Goal: Task Accomplishment & Management: Manage account settings

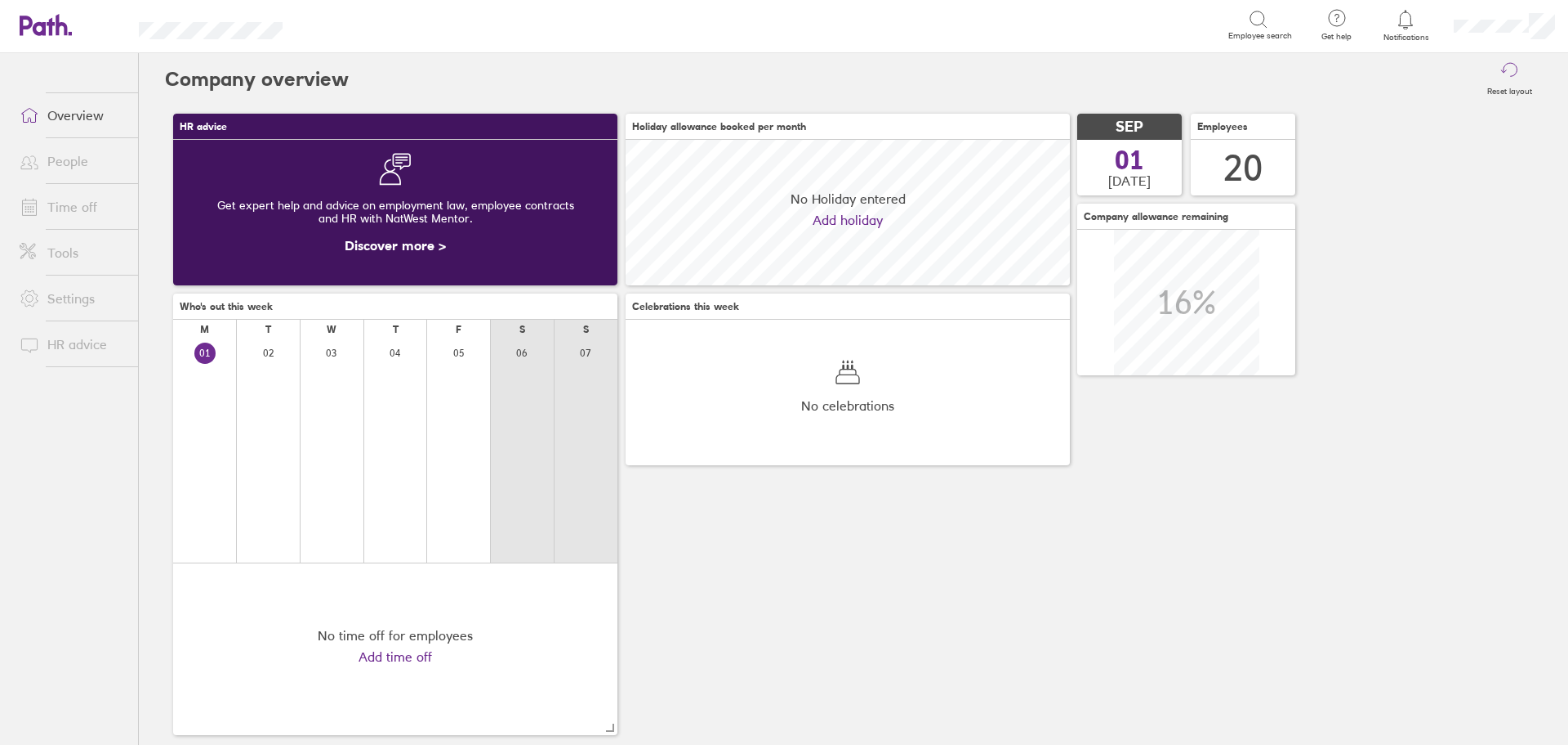
scroll to position [146, 444]
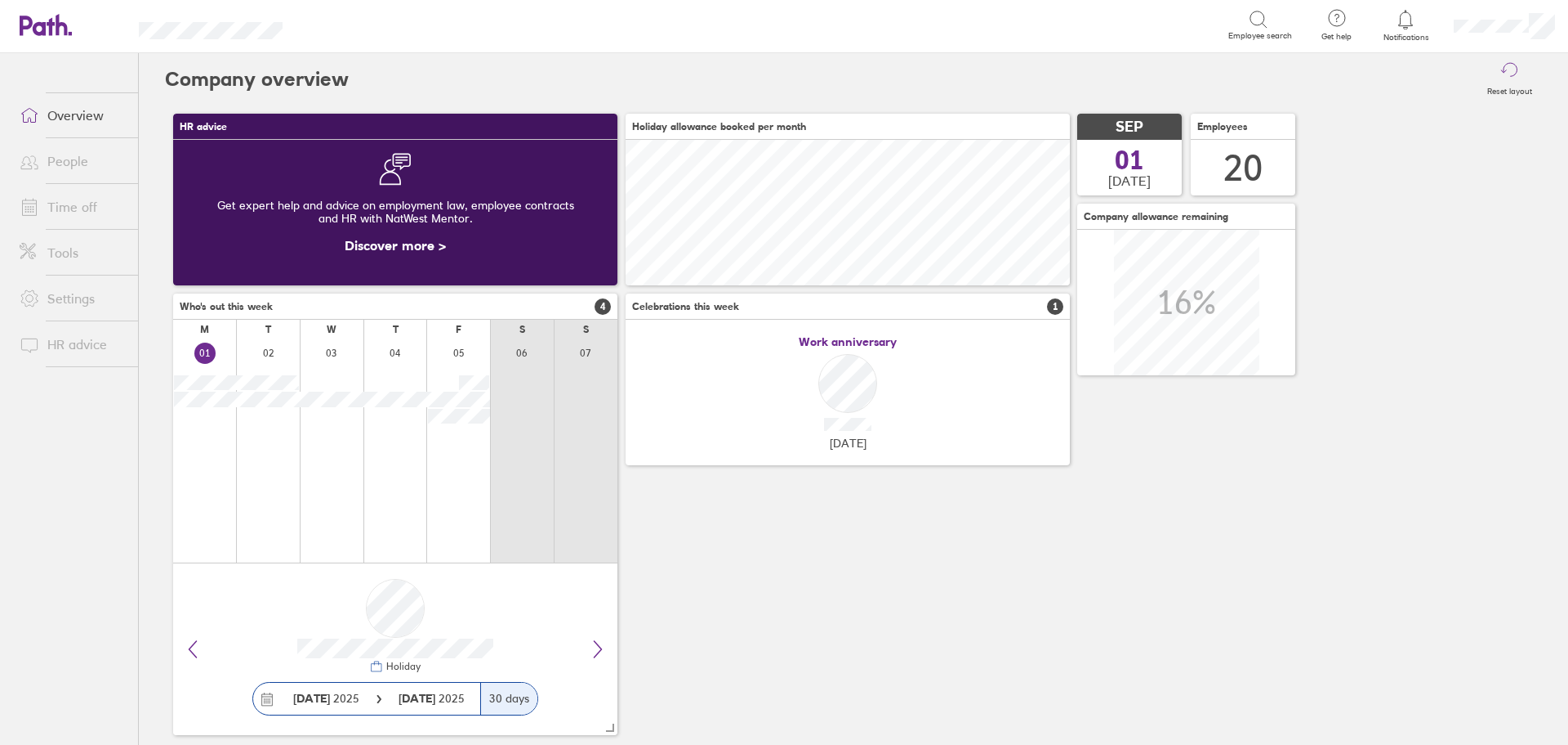
click at [61, 165] on link "People" at bounding box center [72, 161] width 131 height 32
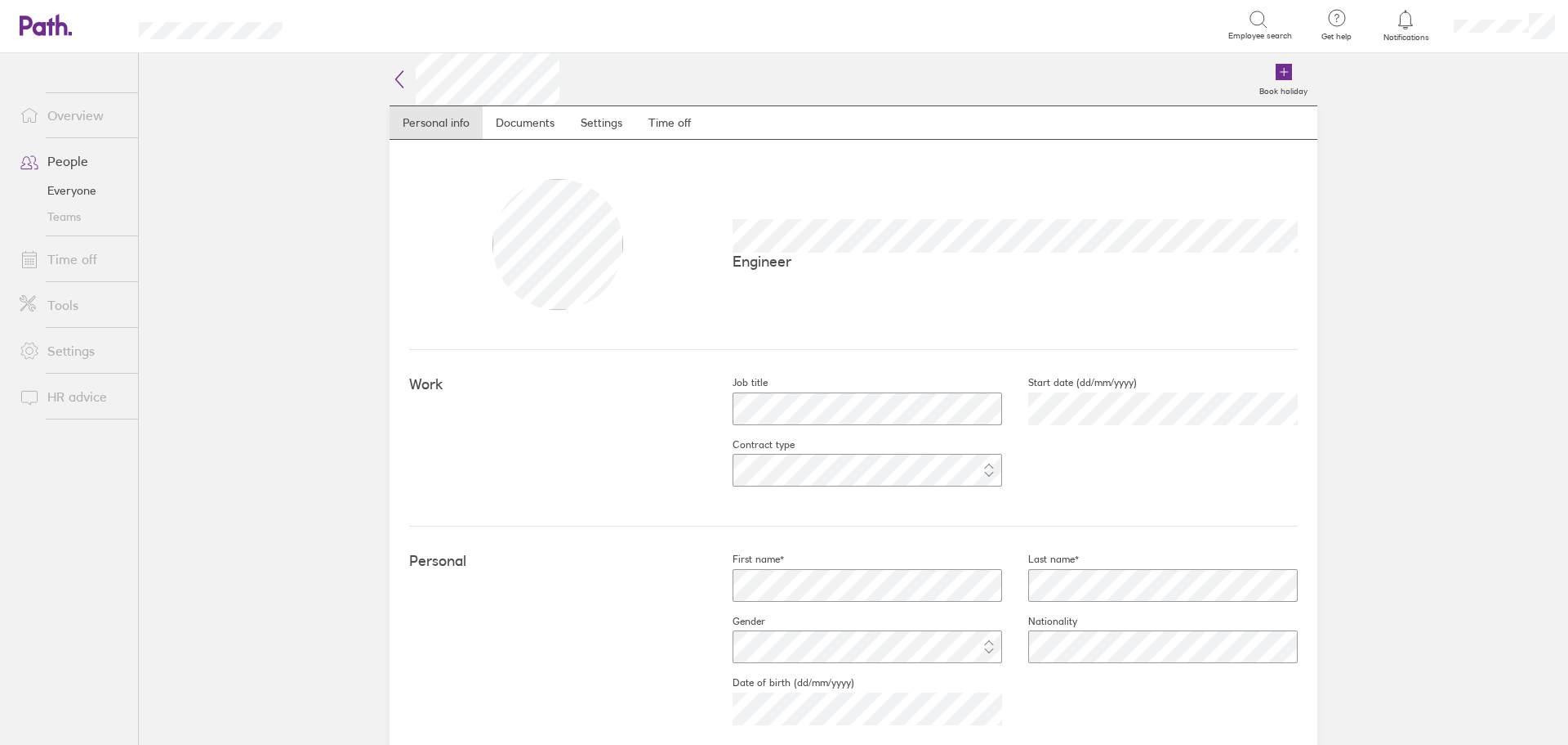
click at [74, 252] on link "Time off" at bounding box center [72, 259] width 131 height 32
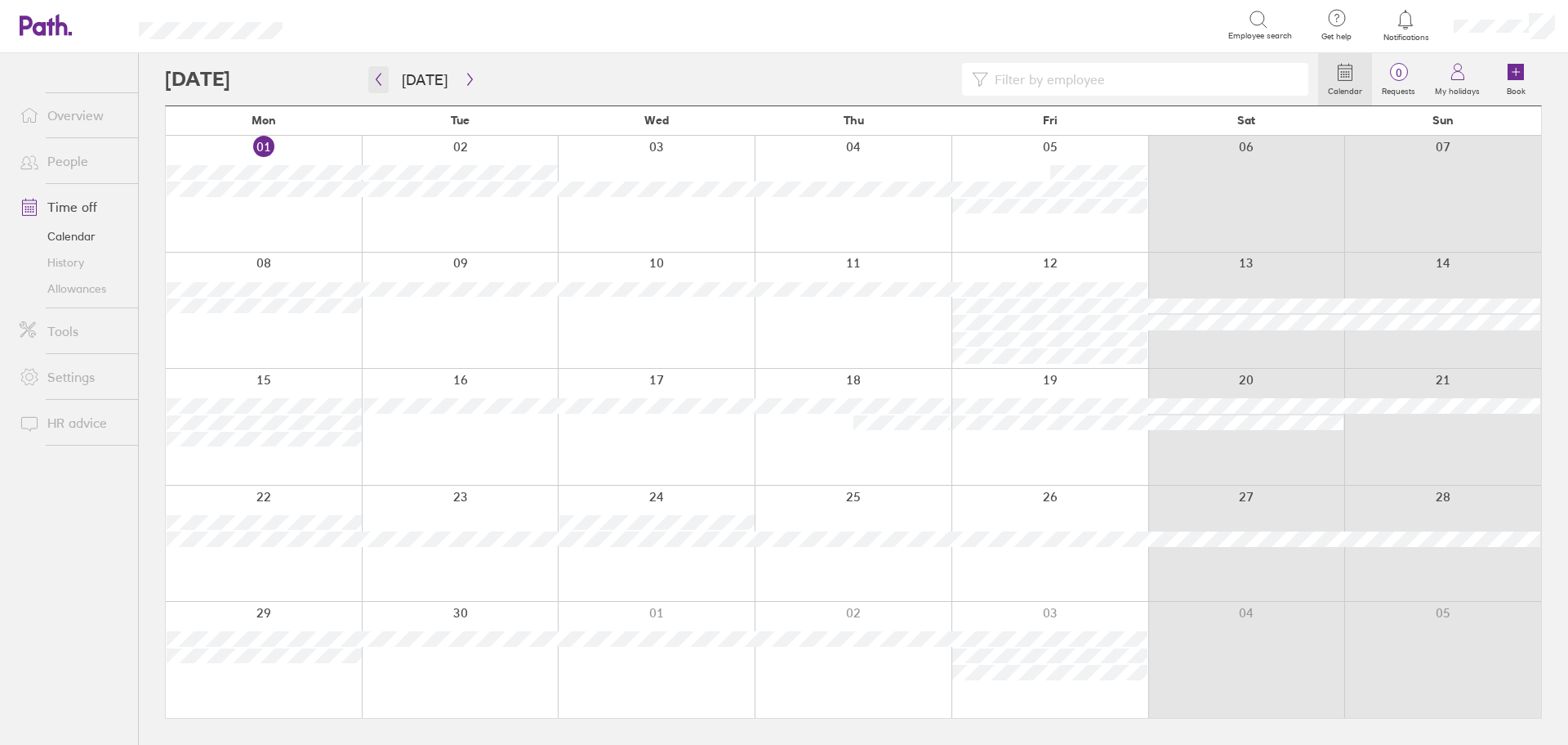
click at [379, 73] on icon "button" at bounding box center [378, 79] width 12 height 13
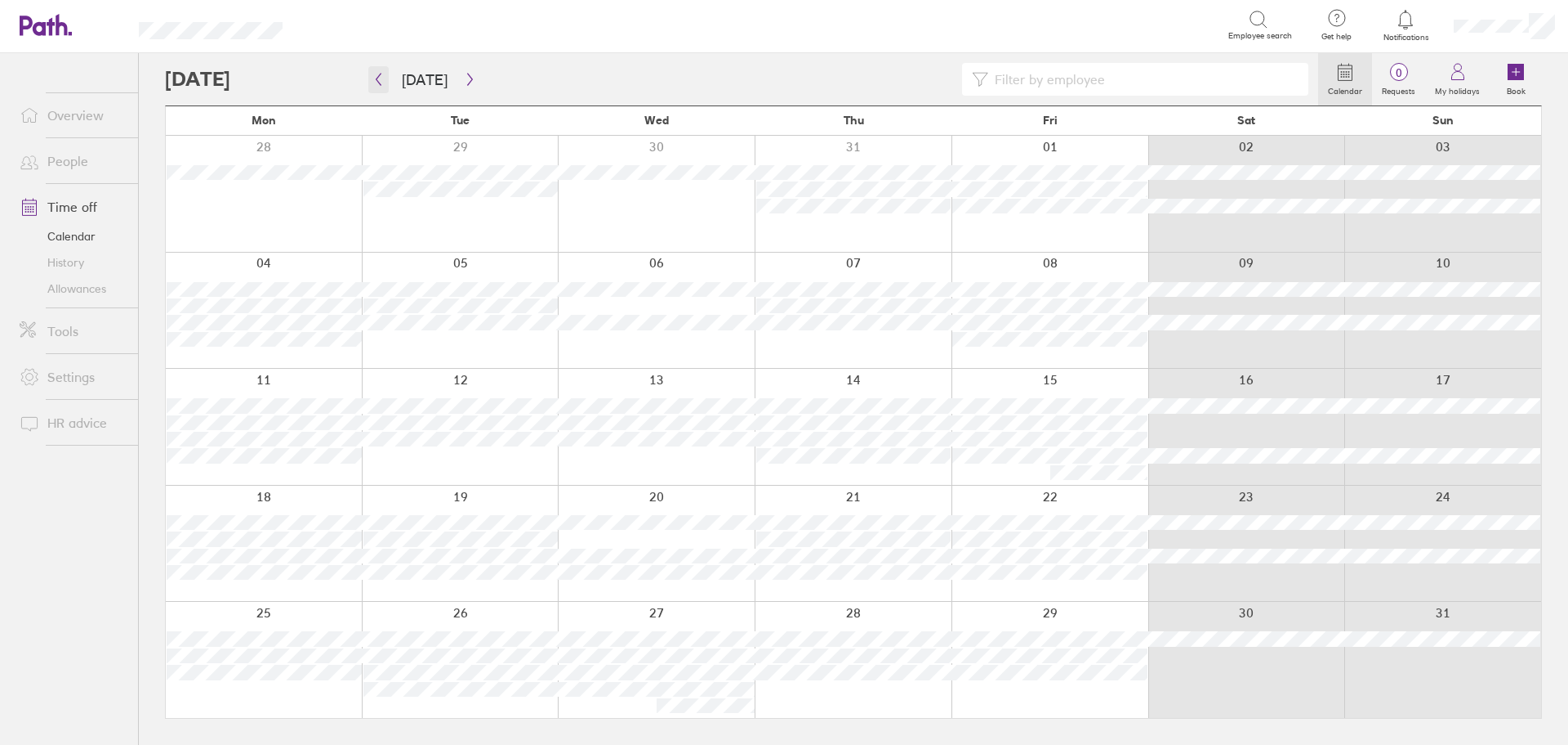
click at [375, 84] on icon "button" at bounding box center [378, 79] width 12 height 13
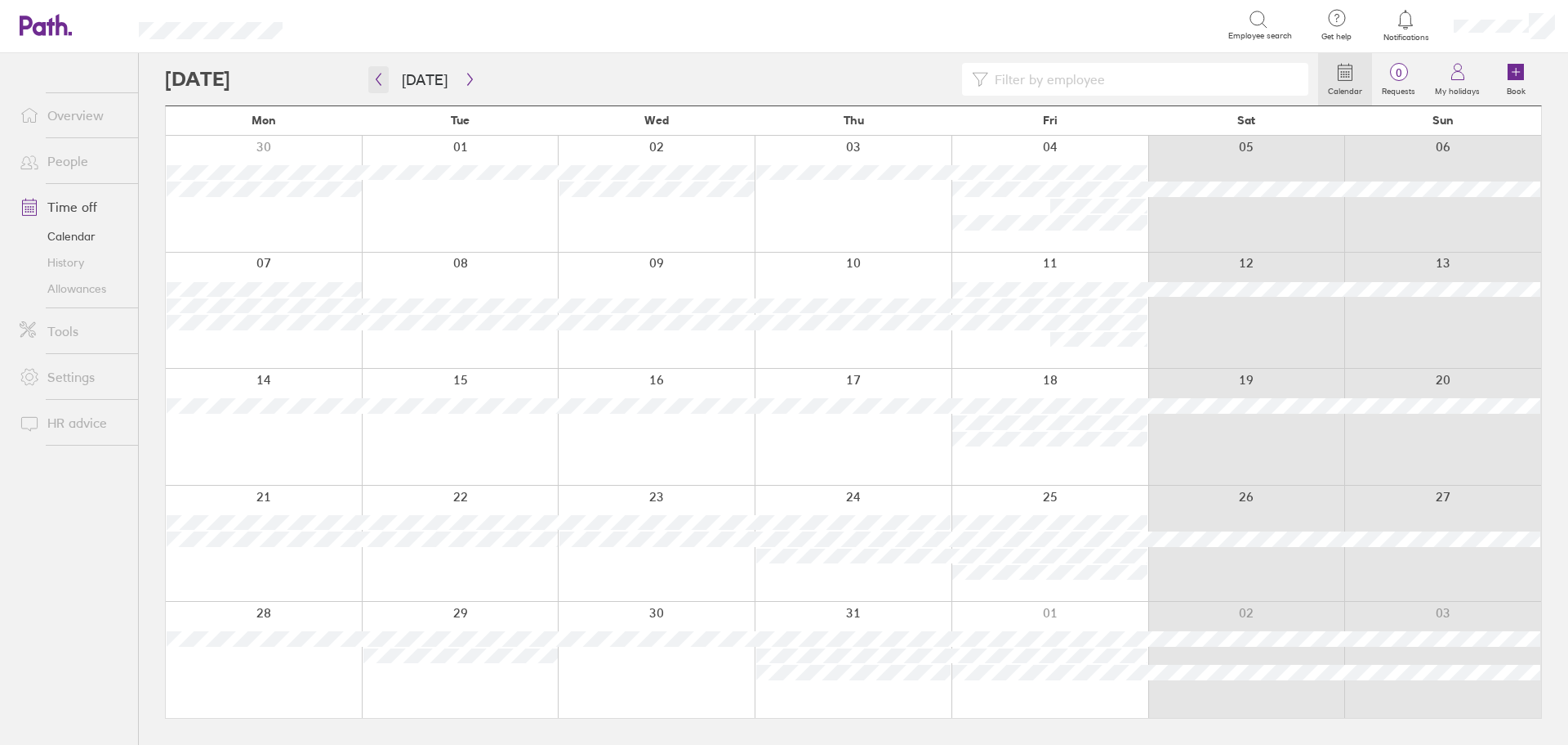
click at [375, 84] on icon "button" at bounding box center [378, 79] width 12 height 13
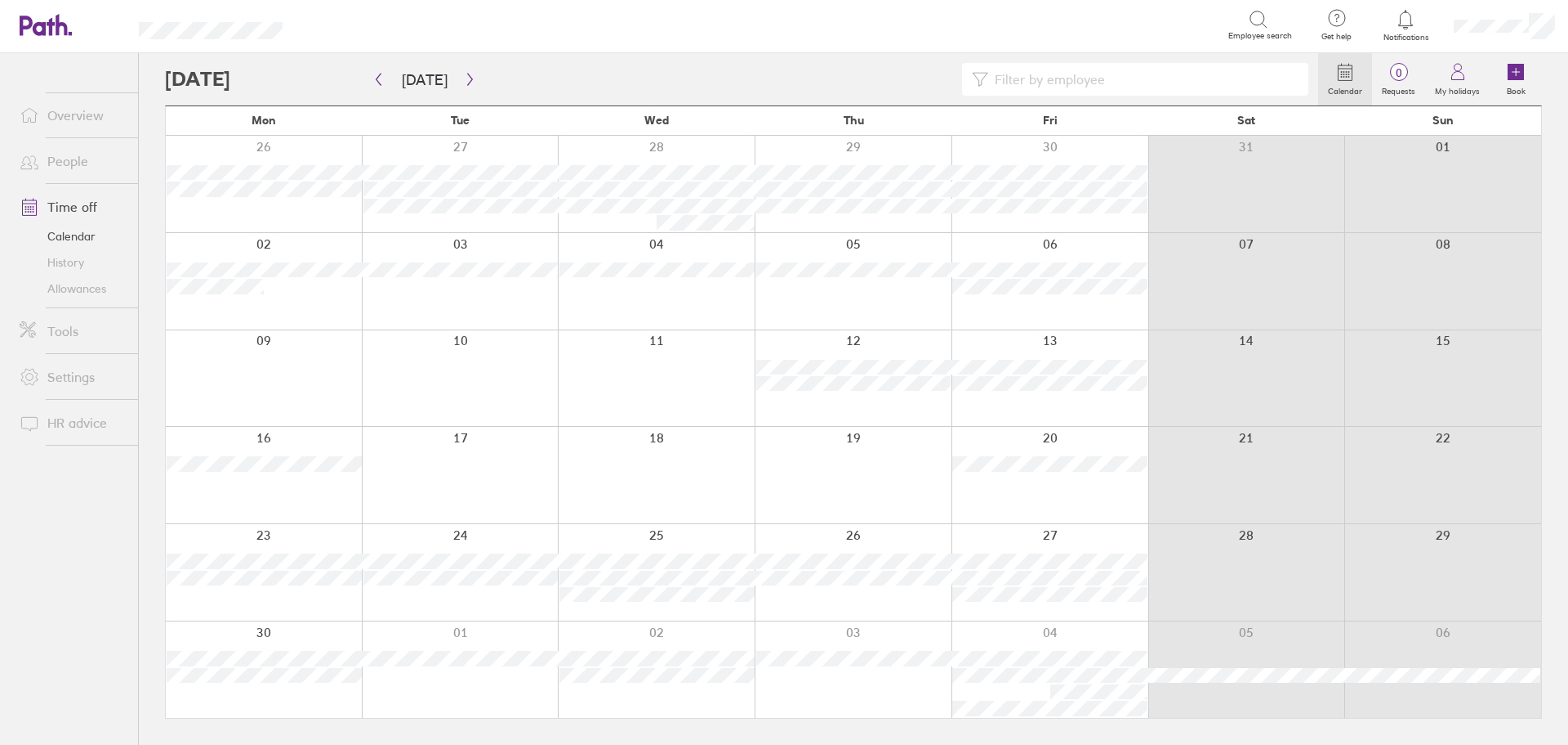
click at [72, 130] on link "Overview" at bounding box center [72, 115] width 131 height 32
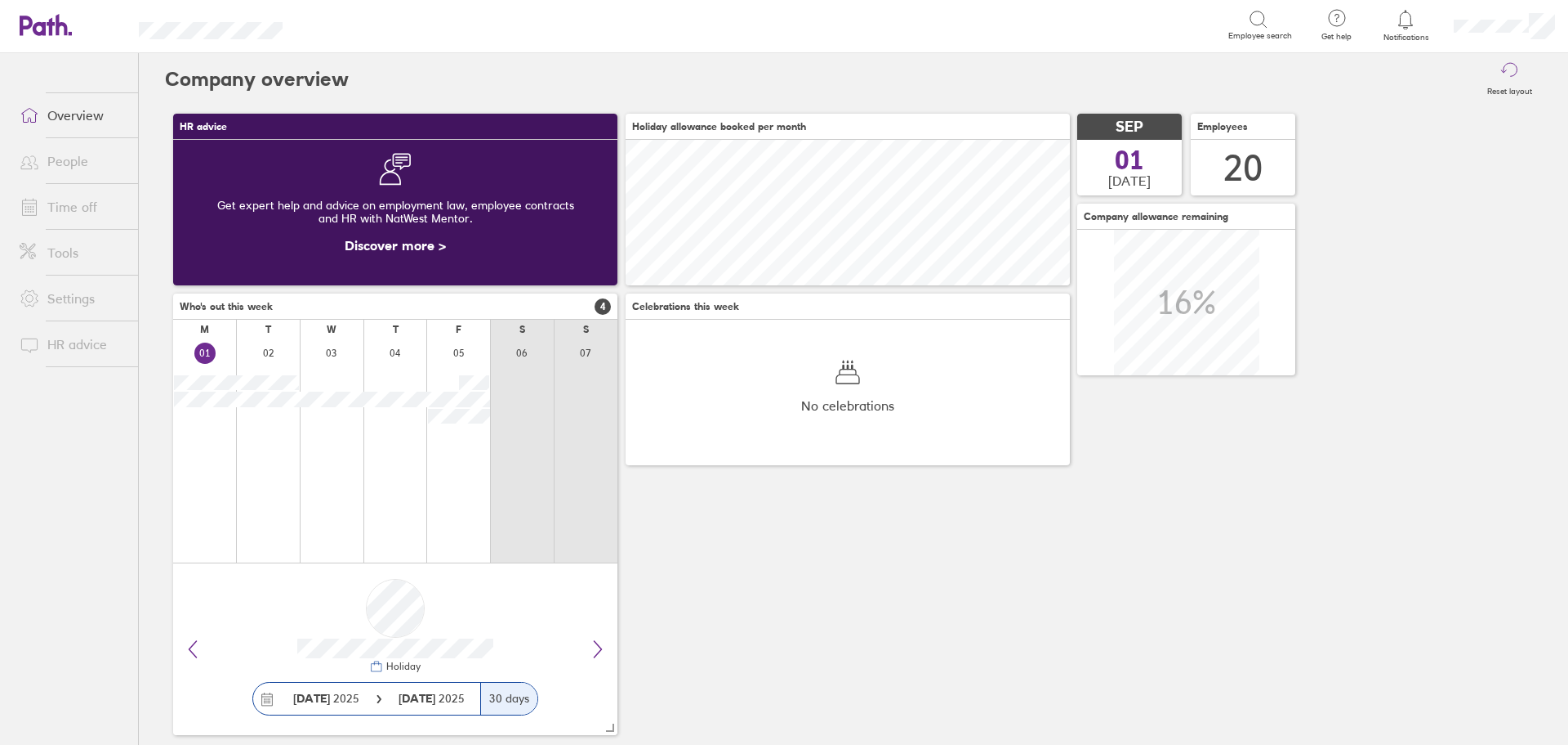
scroll to position [146, 444]
click at [87, 156] on link "People" at bounding box center [72, 161] width 131 height 32
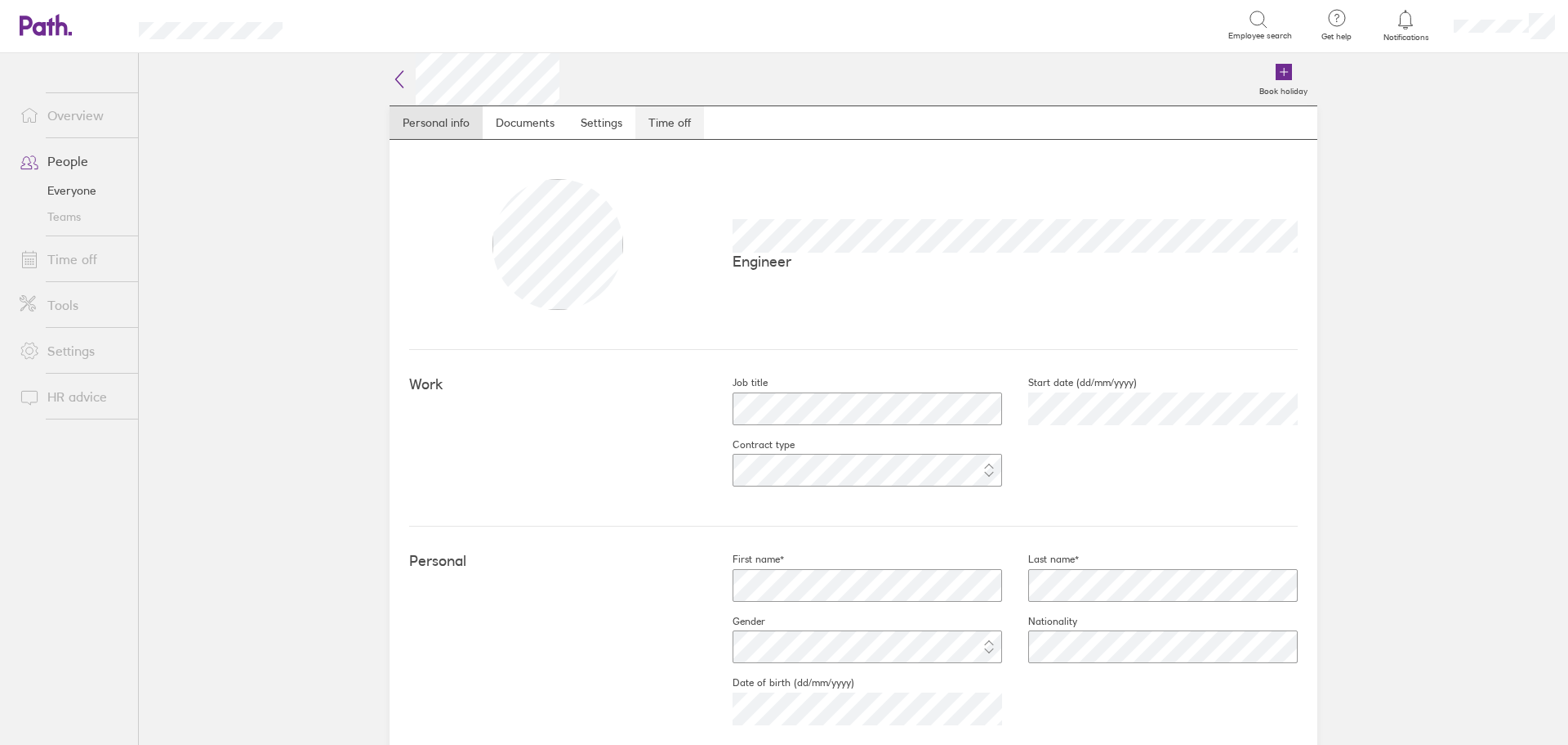
click at [656, 119] on link "Time off" at bounding box center [669, 123] width 68 height 32
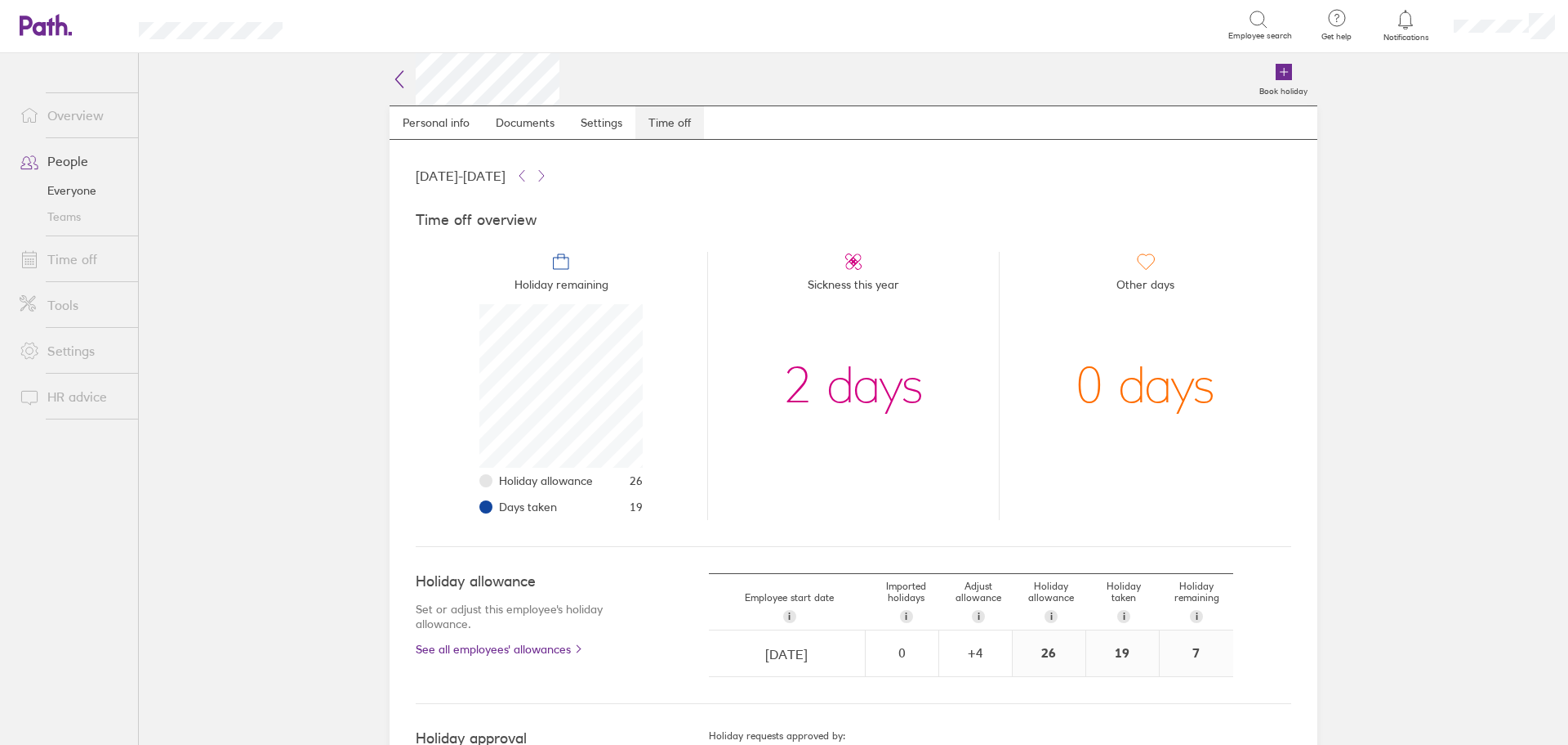
scroll to position [164, 164]
click at [67, 159] on link "People" at bounding box center [72, 161] width 131 height 32
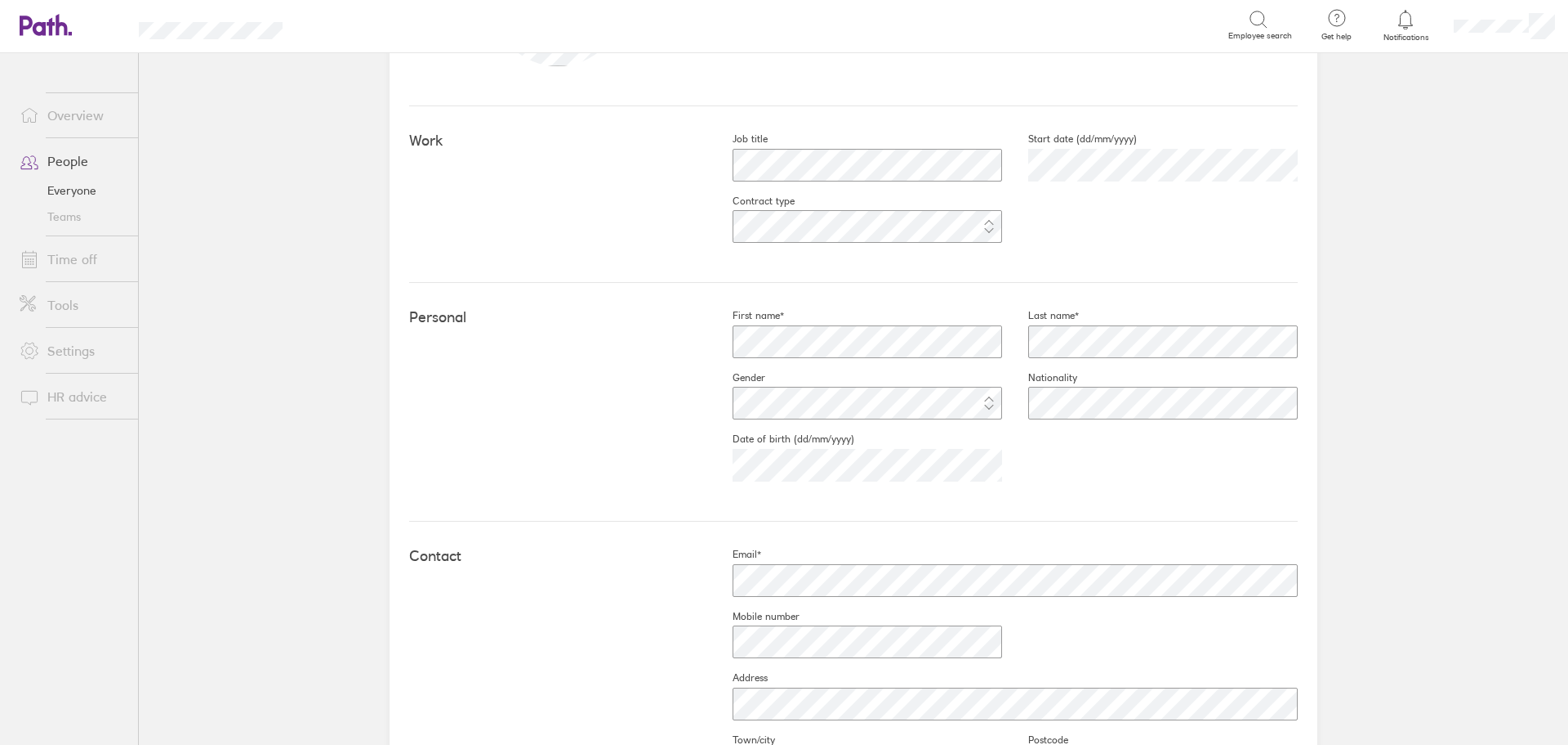
scroll to position [245, 0]
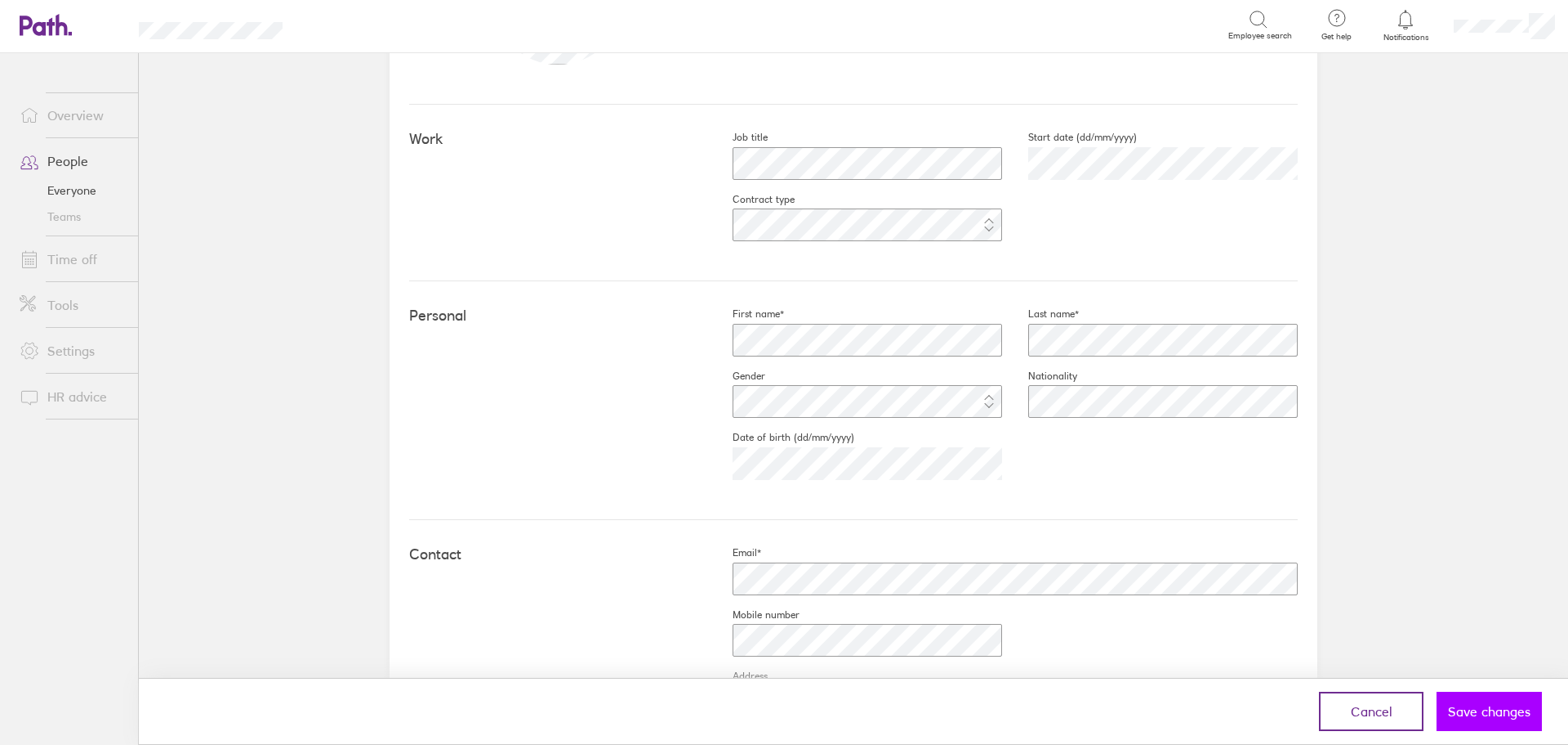
click at [1491, 706] on span "Save changes" at bounding box center [1489, 711] width 83 height 14
